Goal: Transaction & Acquisition: Purchase product/service

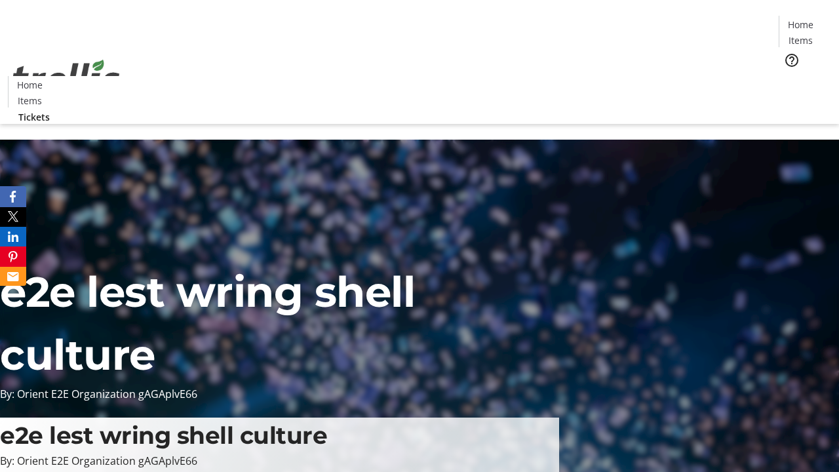
click at [789, 76] on span "Tickets" at bounding box center [804, 83] width 31 height 14
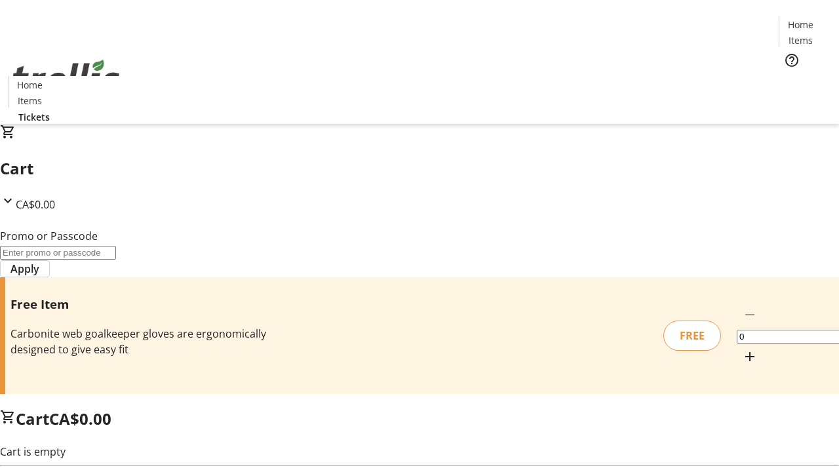
click at [742, 349] on mat-icon "Increment by one" at bounding box center [750, 357] width 16 height 16
type input "1"
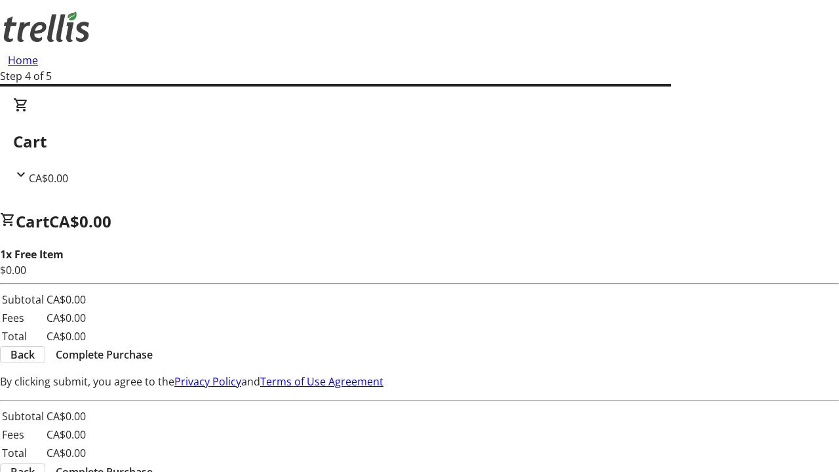
click at [153, 347] on span "Complete Purchase" at bounding box center [104, 355] width 97 height 16
